Goal: Task Accomplishment & Management: Complete application form

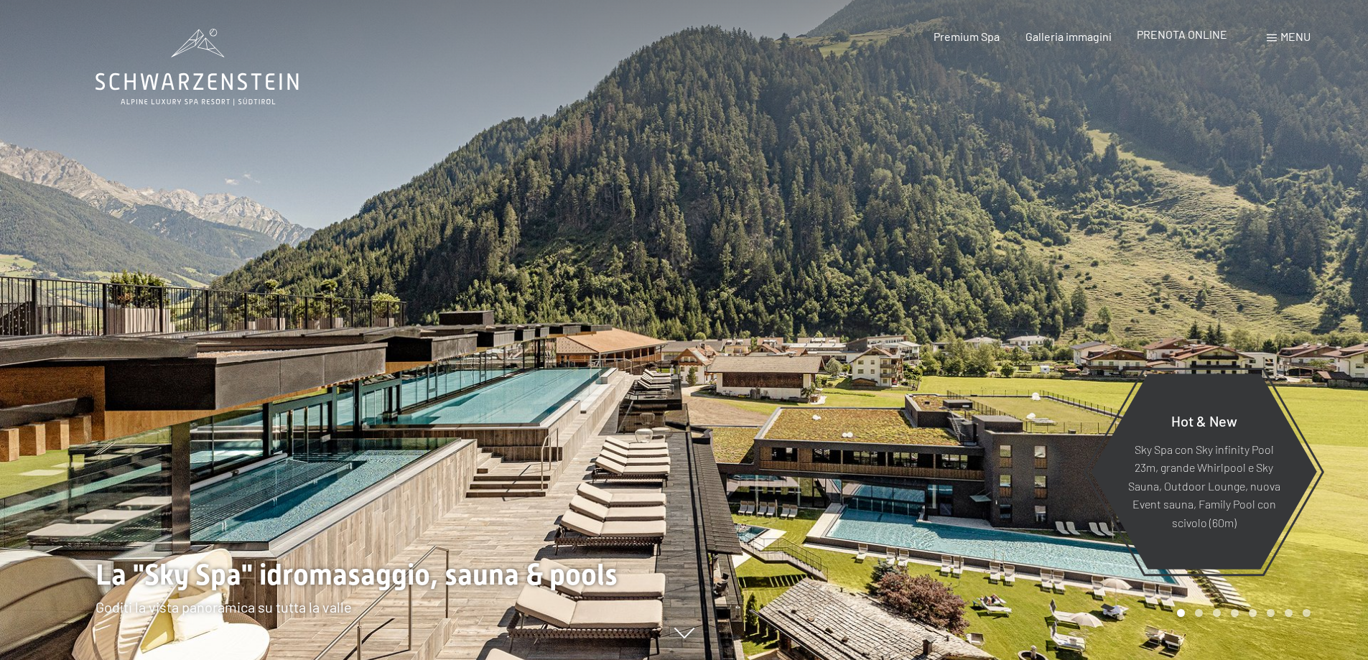
click at [1172, 35] on span "PRENOTA ONLINE" at bounding box center [1182, 34] width 90 height 14
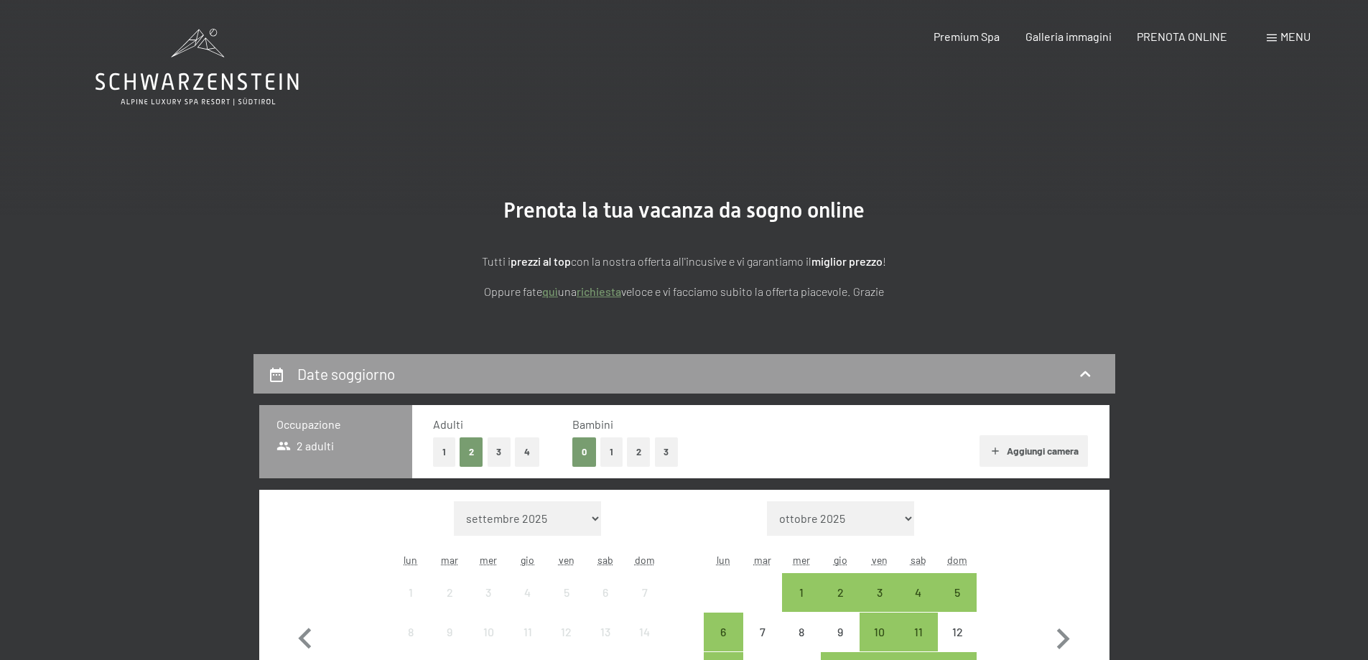
click at [607, 289] on link "richiesta" at bounding box center [599, 291] width 45 height 14
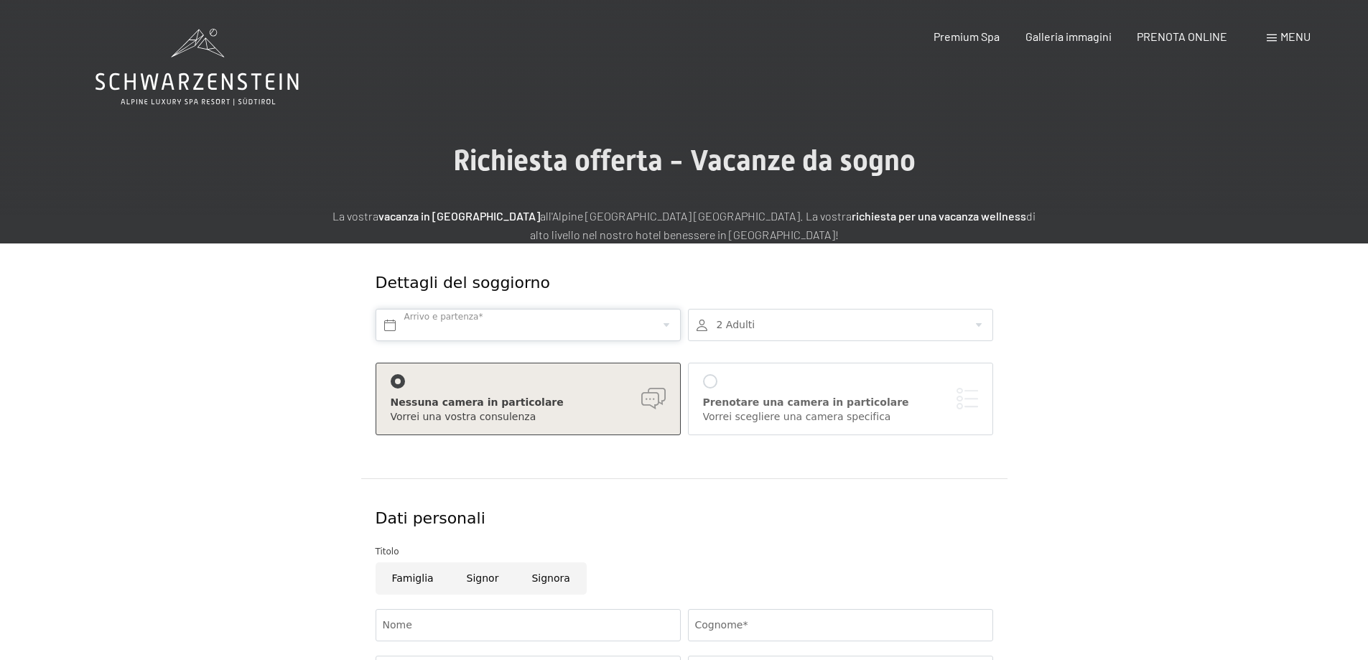
click at [604, 315] on input "text" at bounding box center [528, 325] width 305 height 32
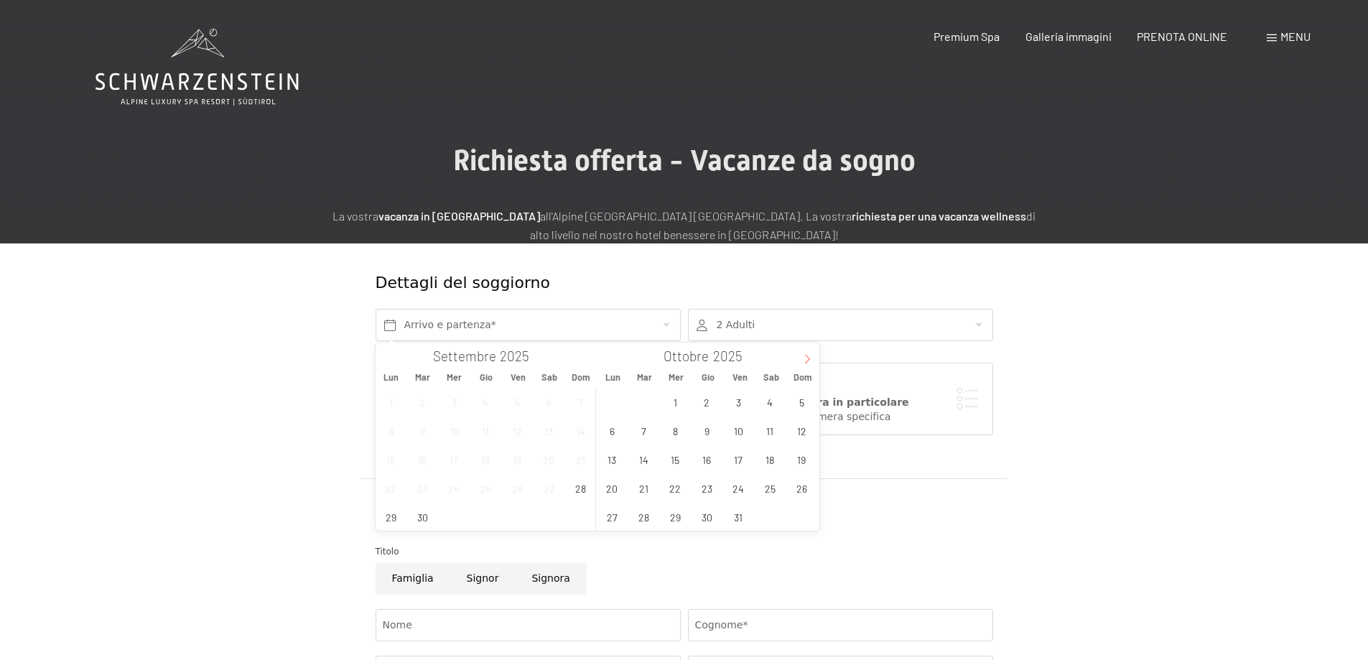
click at [800, 358] on span at bounding box center [807, 355] width 24 height 24
type input "2026"
click at [800, 358] on span at bounding box center [807, 355] width 24 height 24
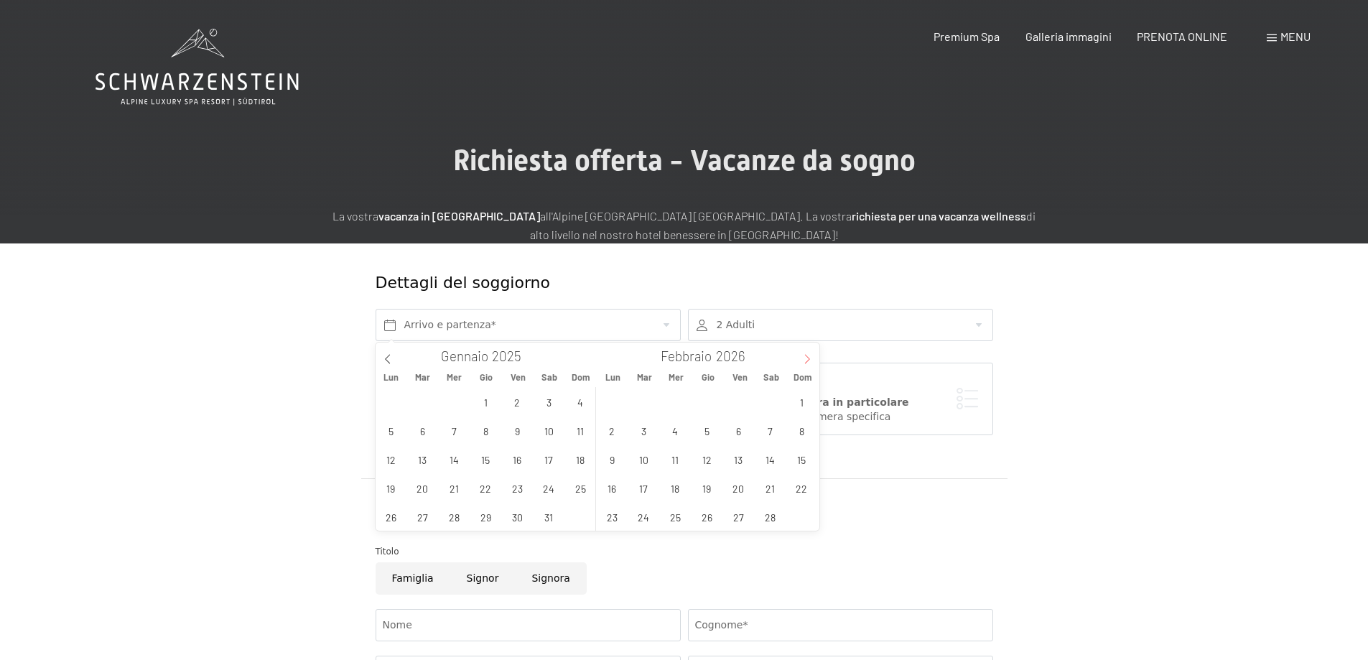
type input "2026"
click at [772, 465] on span "14" at bounding box center [770, 459] width 28 height 28
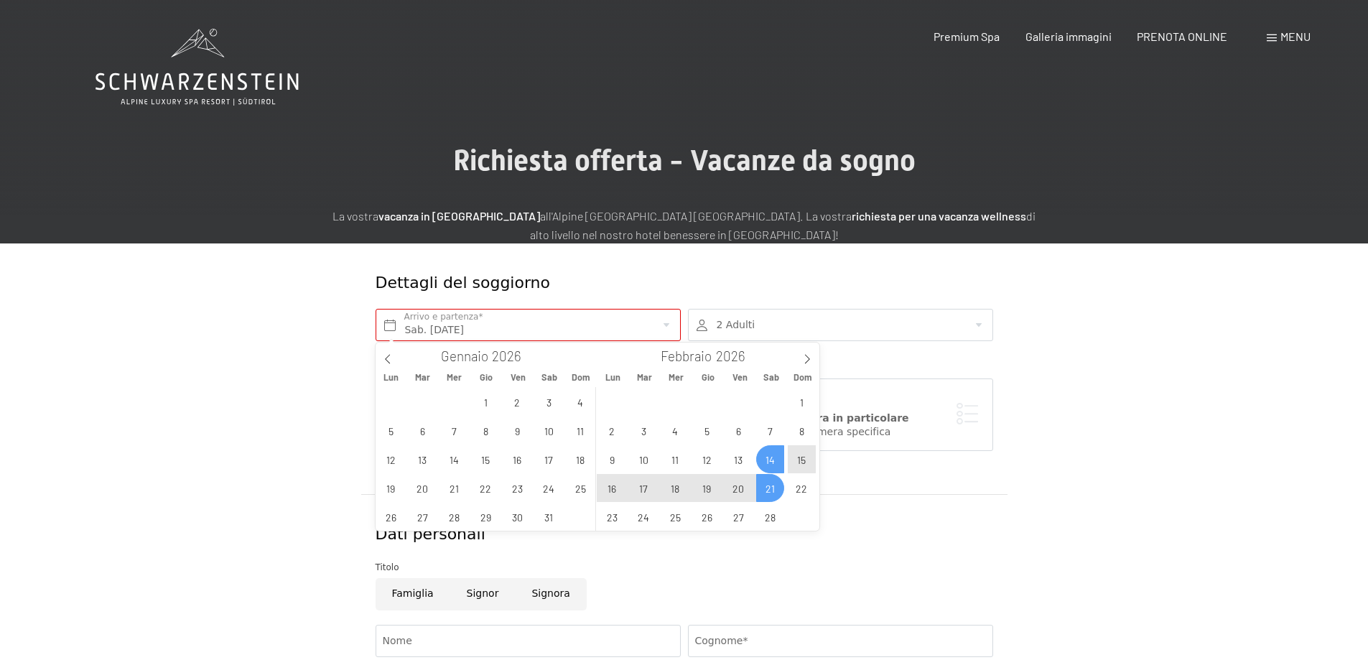
click at [772, 484] on span "21" at bounding box center [770, 488] width 28 height 28
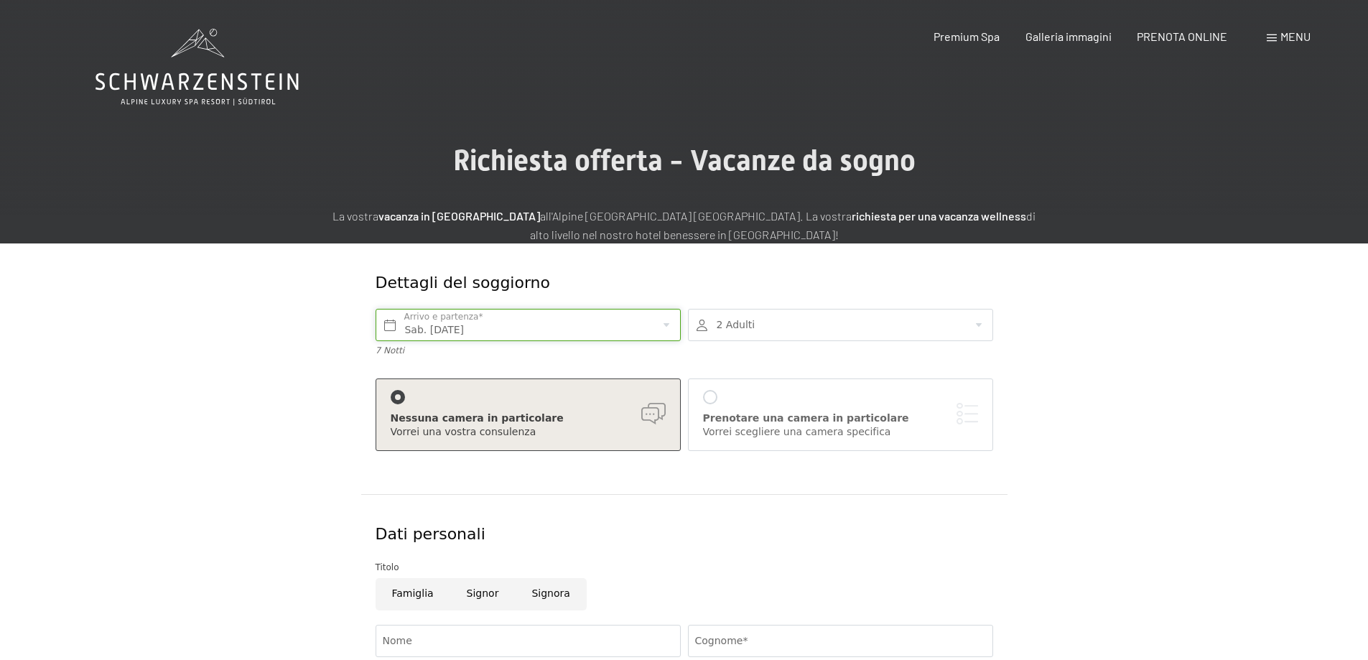
type input "Sab. 14/02/2026 - Sab. 21/02/2026"
click at [825, 330] on div at bounding box center [840, 325] width 305 height 32
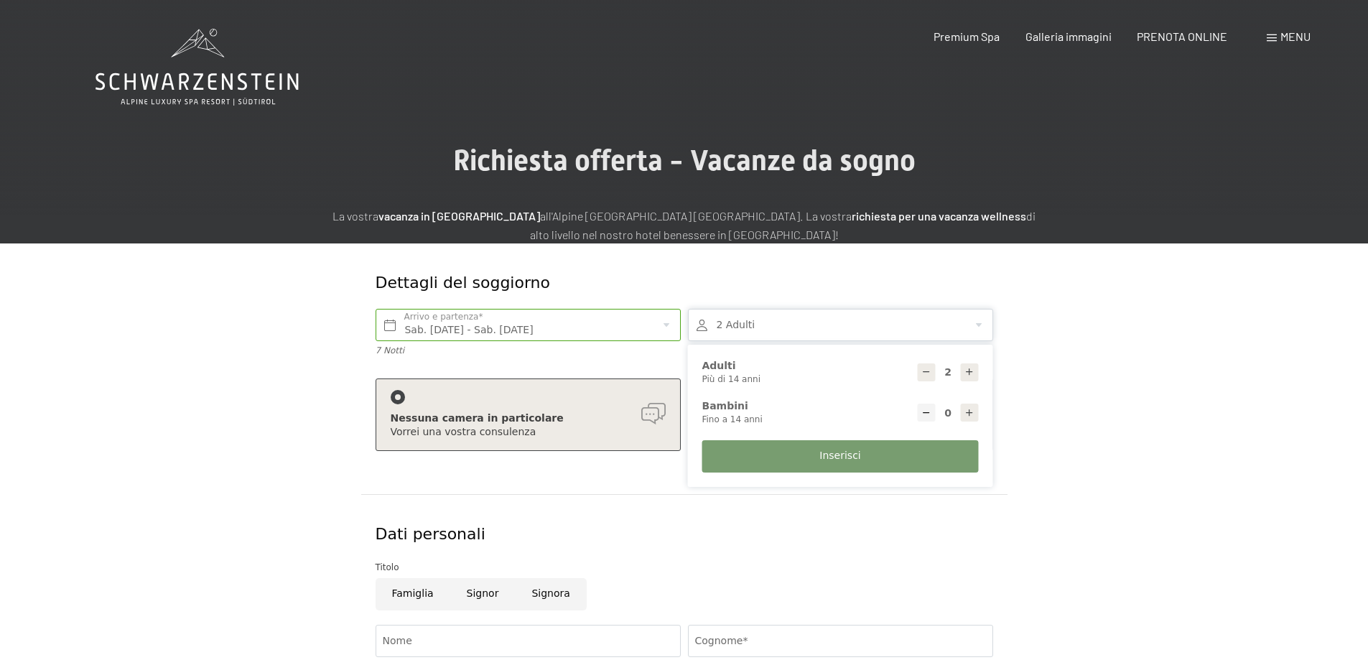
click at [973, 411] on icon at bounding box center [969, 413] width 10 height 10
type input "1"
select select
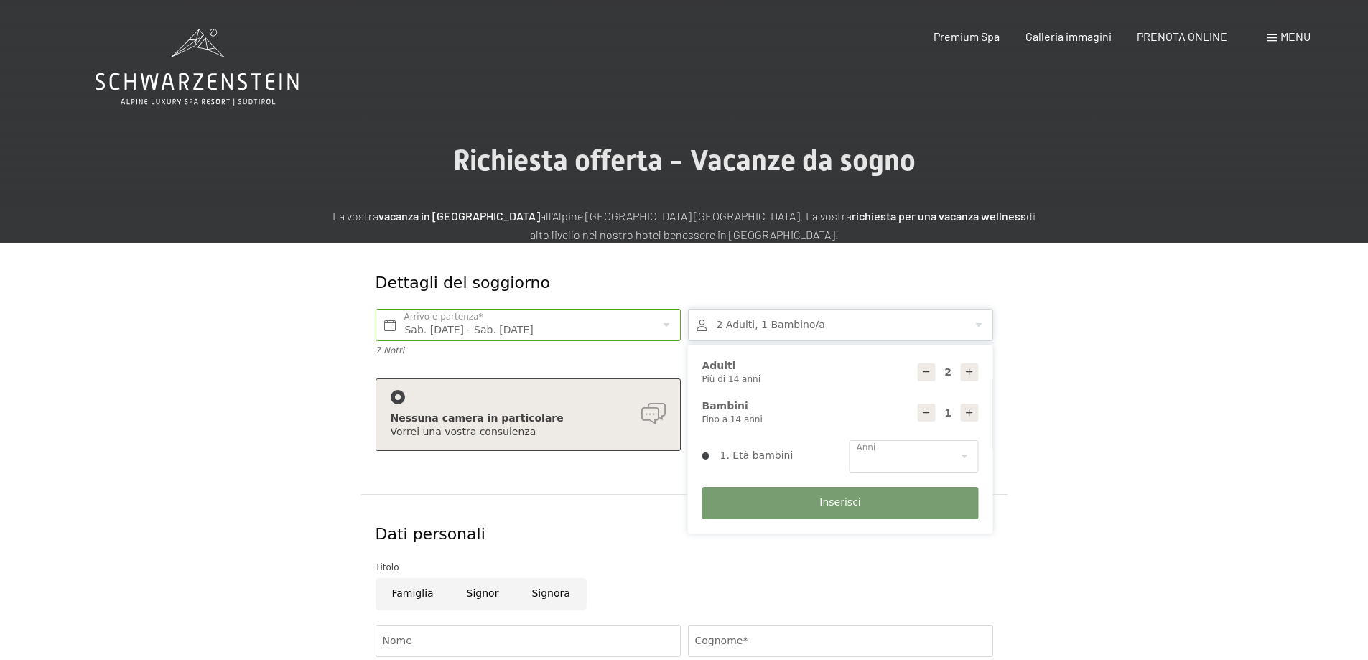
click at [973, 411] on icon at bounding box center [969, 413] width 10 height 10
type input "2"
select select
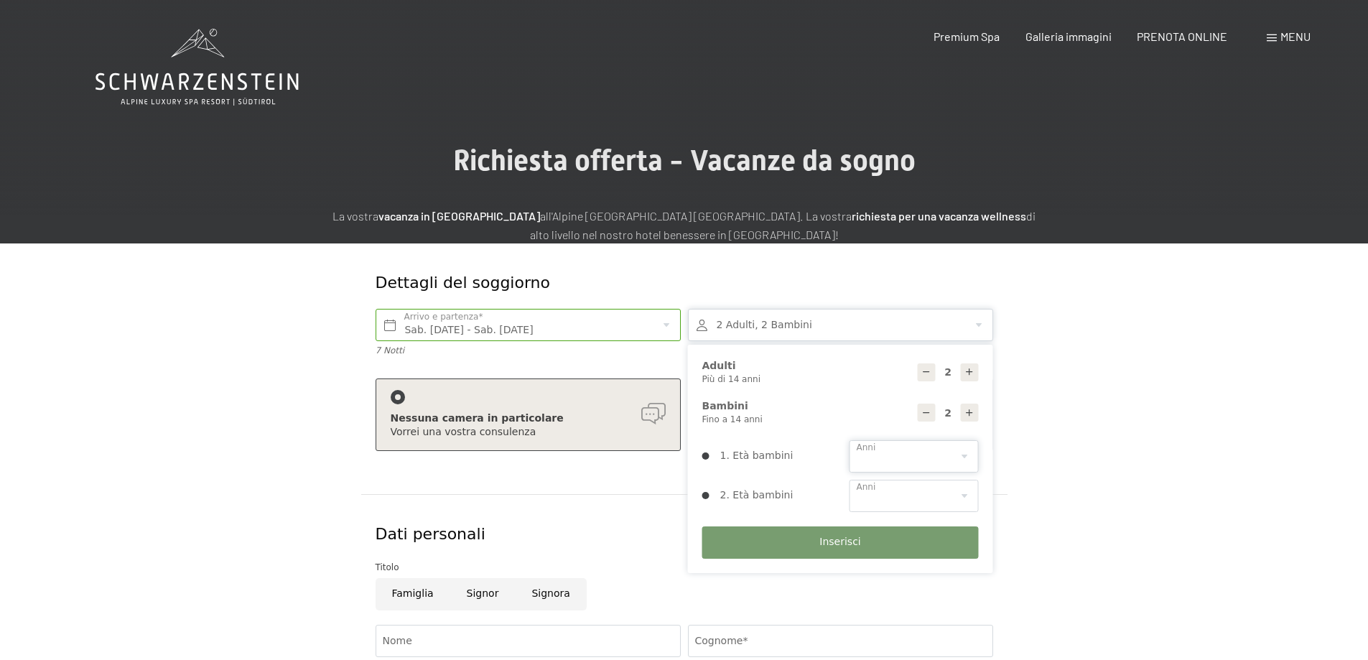
click at [963, 455] on select "0 1 2 3 4 5 6 7 8 9 10 11 12 13 14" at bounding box center [913, 456] width 129 height 32
select select "14"
click at [849, 440] on select "0 1 2 3 4 5 6 7 8 9 10 11 12 13 14" at bounding box center [913, 456] width 129 height 32
click at [958, 503] on select "0 1 2 3 4 5 6 7 8 9 10 11 12 13 14" at bounding box center [913, 496] width 129 height 32
select select "10"
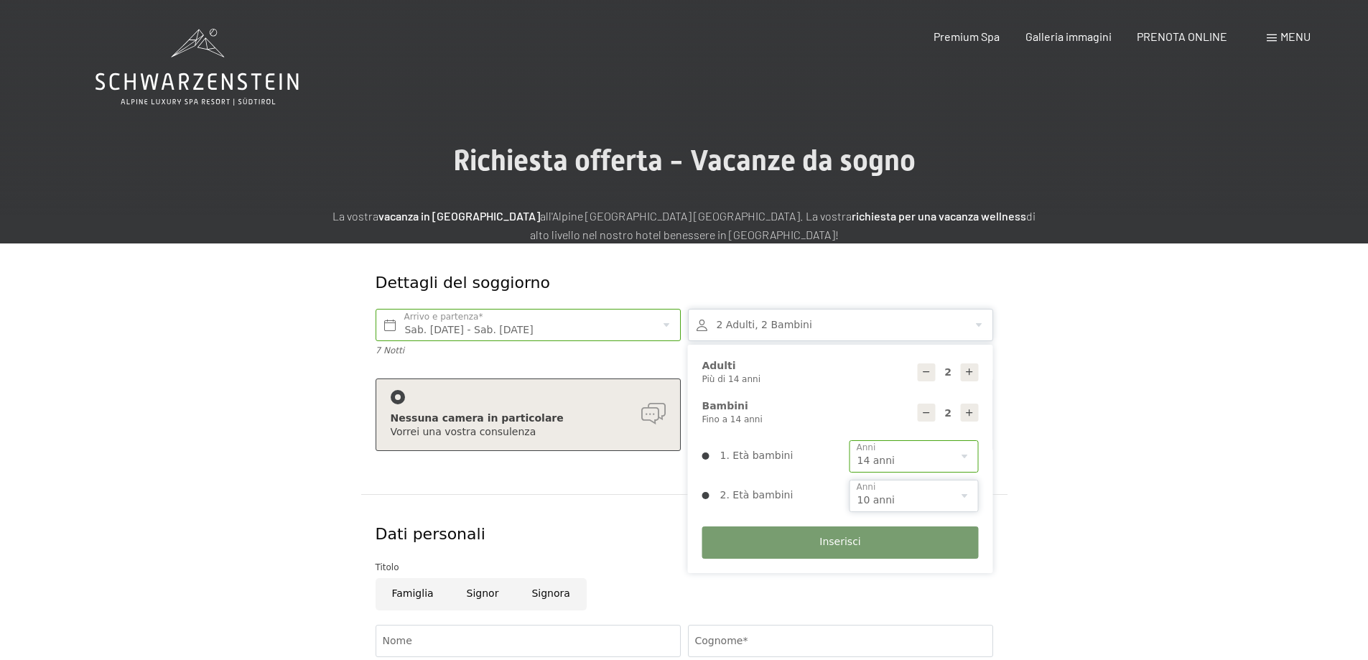
click at [849, 480] on select "0 1 2 3 4 5 6 7 8 9 10 11 12 13 14" at bounding box center [913, 496] width 129 height 32
click at [832, 554] on button "Inserisci" at bounding box center [840, 542] width 276 height 32
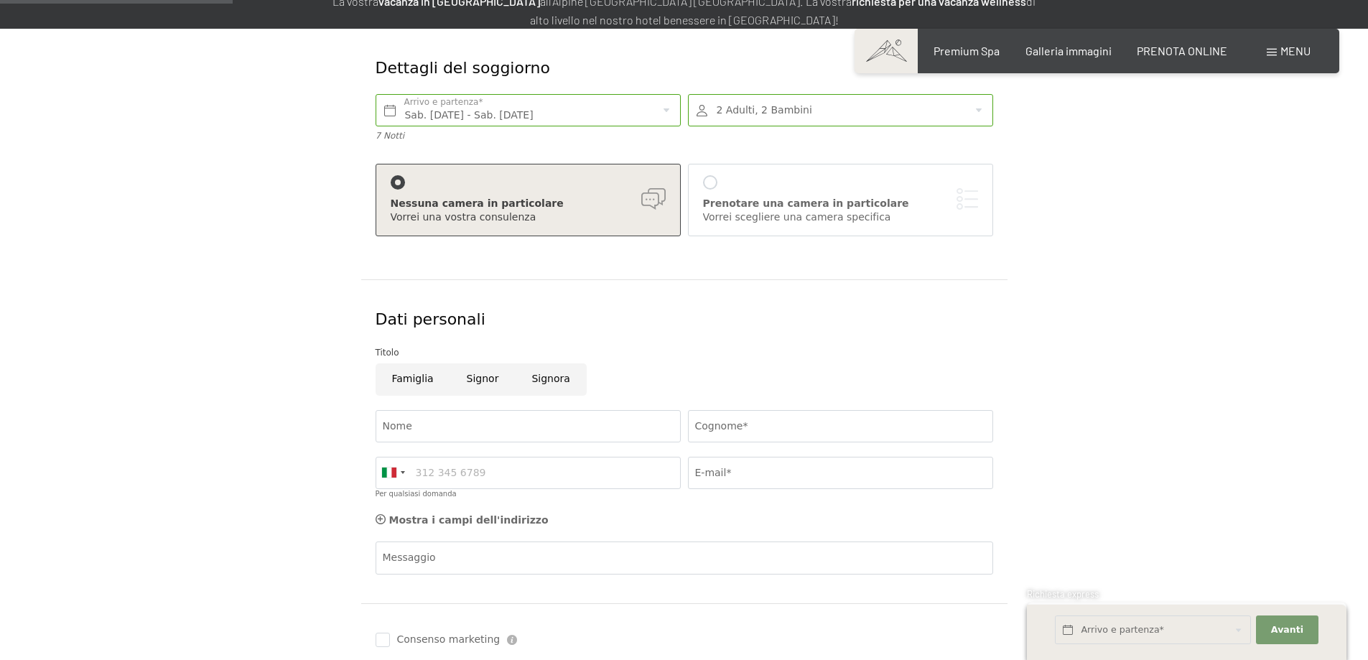
scroll to position [215, 0]
click at [411, 372] on input "Famiglia" at bounding box center [413, 379] width 75 height 32
radio input "true"
click at [449, 427] on input "Nome" at bounding box center [528, 425] width 305 height 32
type input "Marilena"
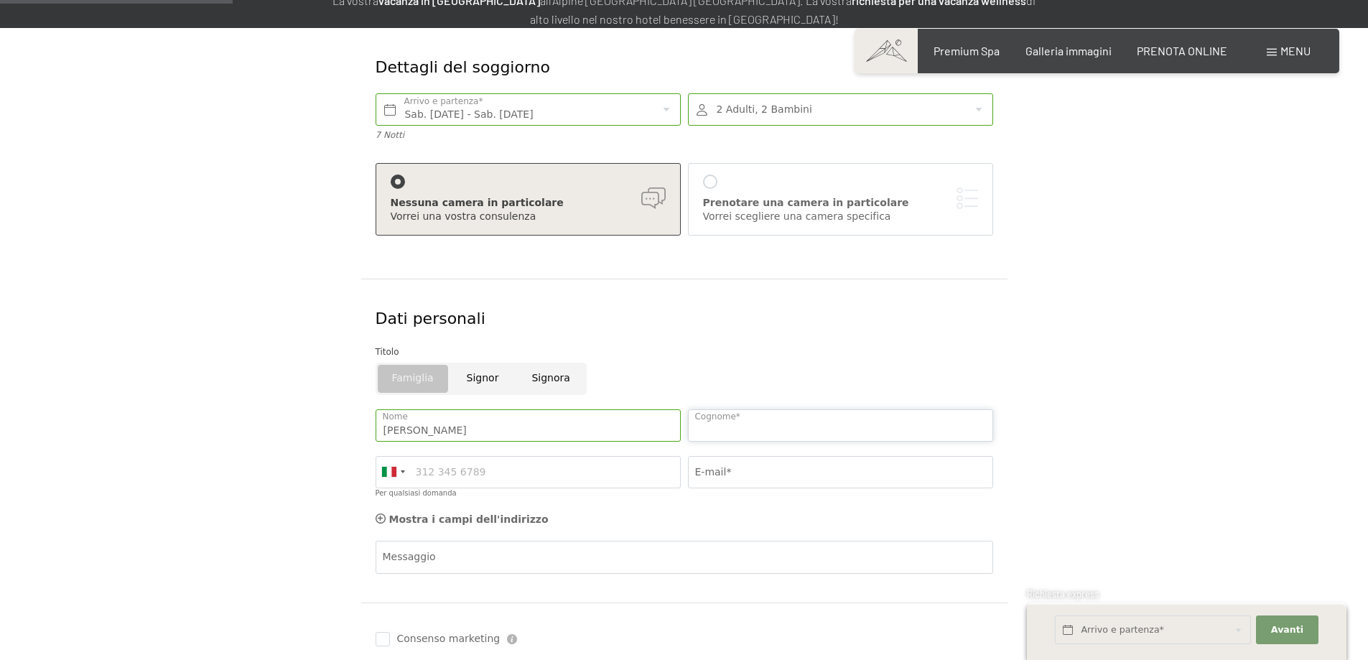
click at [699, 432] on input "Cognome*" at bounding box center [840, 425] width 305 height 32
type input "Pegorini"
click at [761, 466] on input "E-mail*" at bounding box center [840, 472] width 305 height 32
type input "mag_2000_ch@yahoo.it"
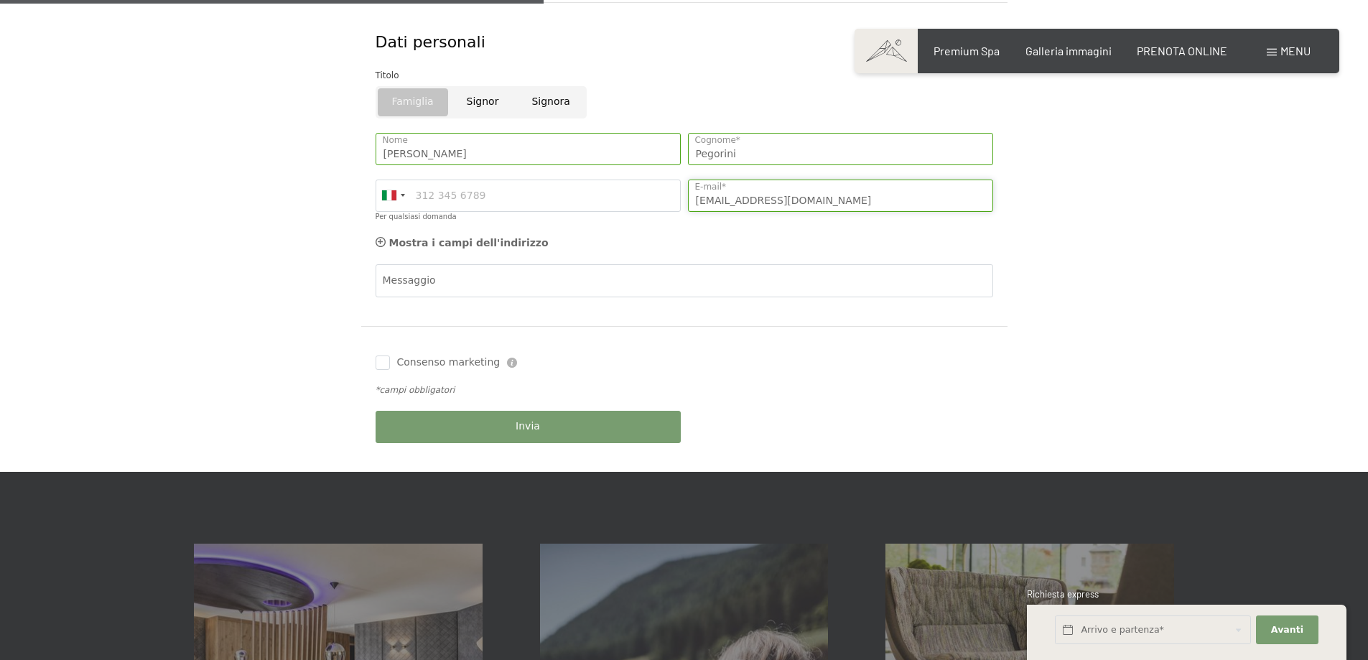
scroll to position [503, 0]
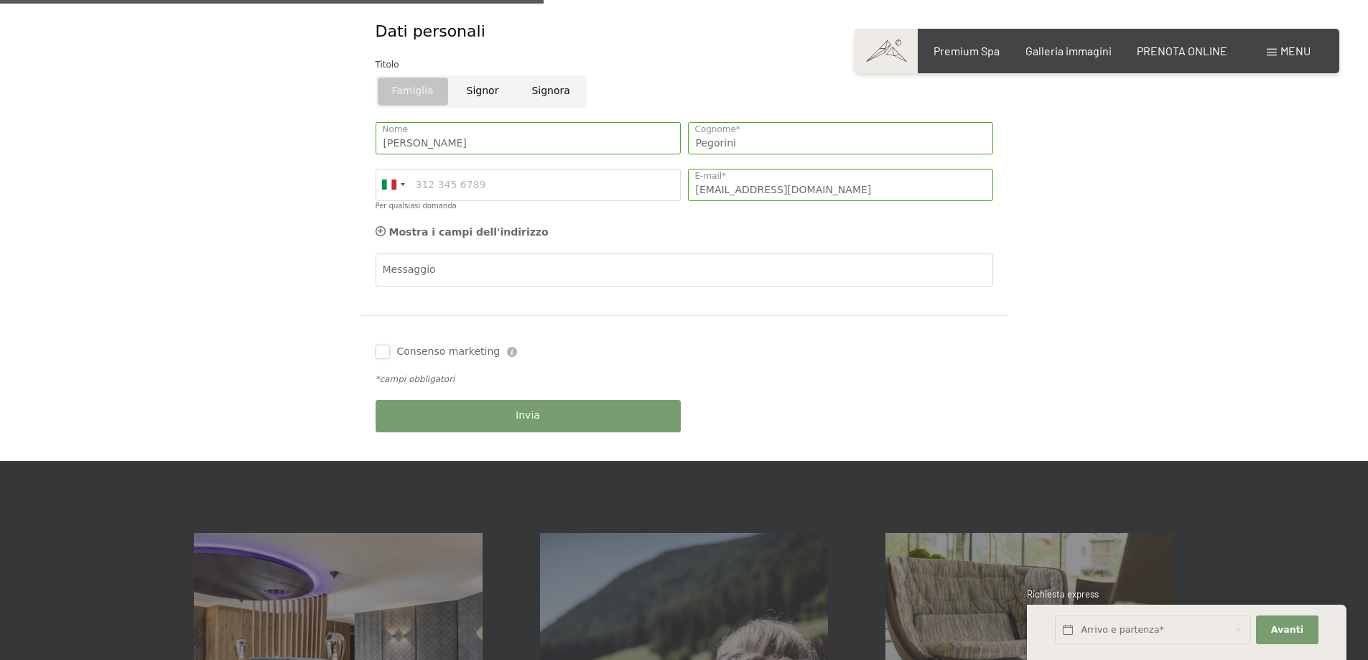
click at [385, 353] on input "Consenso marketing" at bounding box center [383, 352] width 14 height 14
checkbox input "true"
click at [512, 422] on button "Invia" at bounding box center [528, 416] width 305 height 32
